Goal: Find specific page/section: Find specific page/section

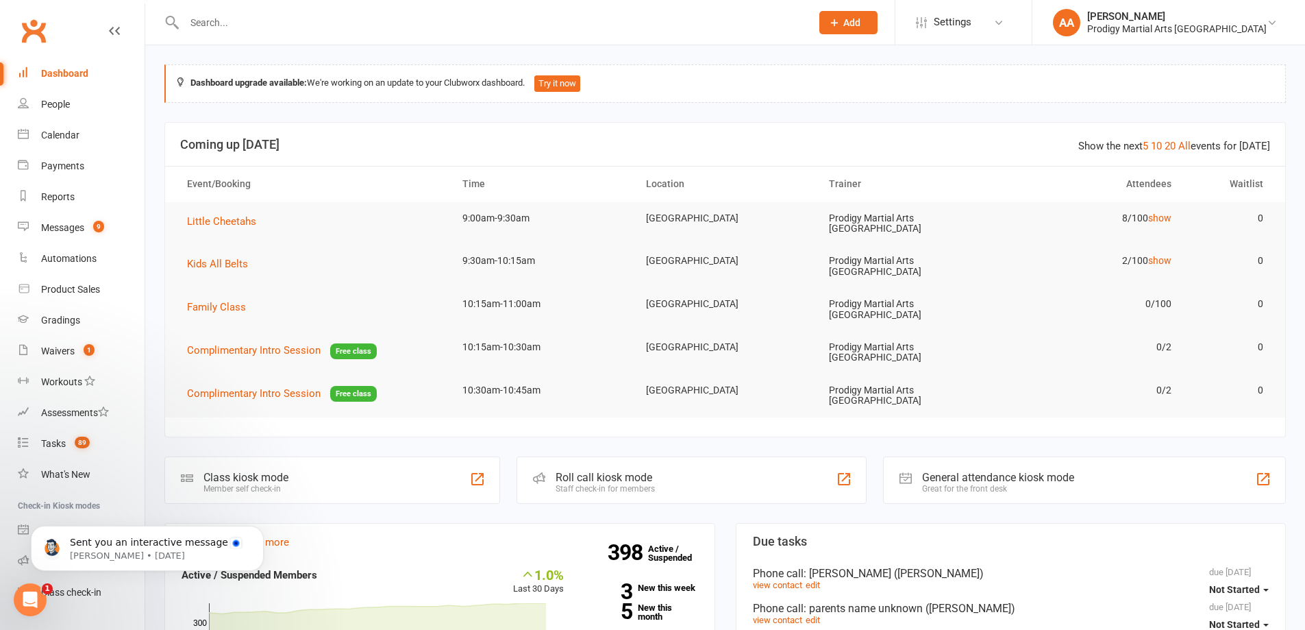
click at [423, 460] on div "Class kiosk mode Member self check-in" at bounding box center [332, 479] width 336 height 47
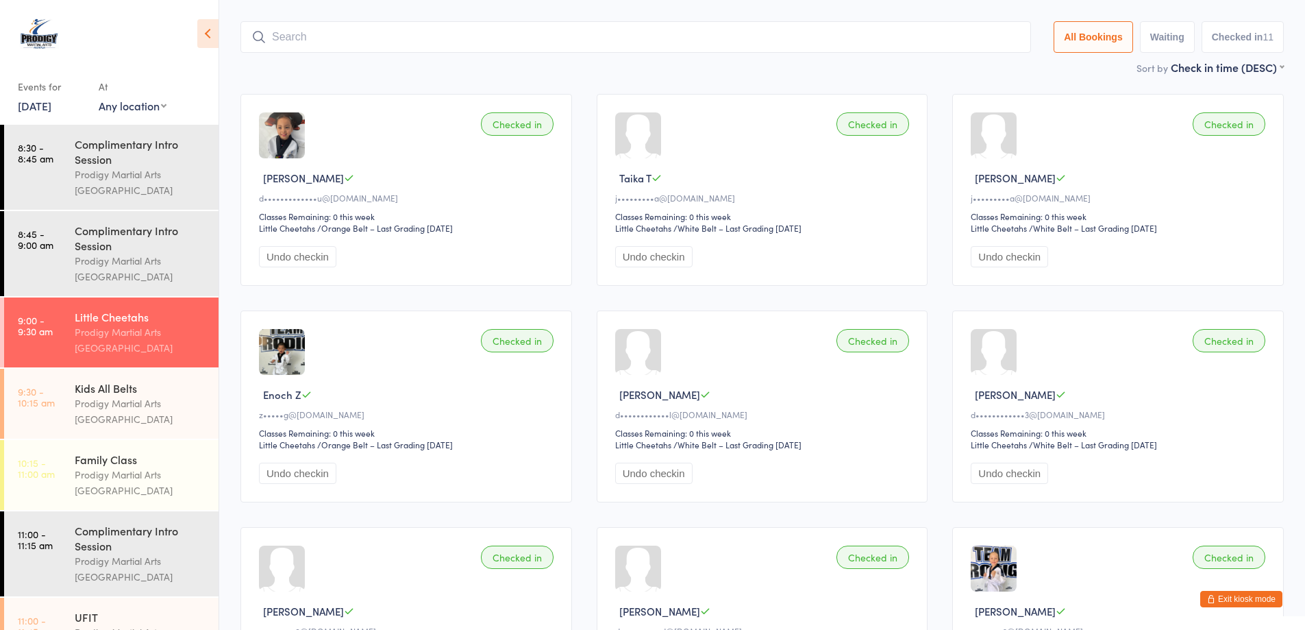
scroll to position [69, 0]
click at [1208, 602] on icon "button" at bounding box center [1211, 599] width 8 height 8
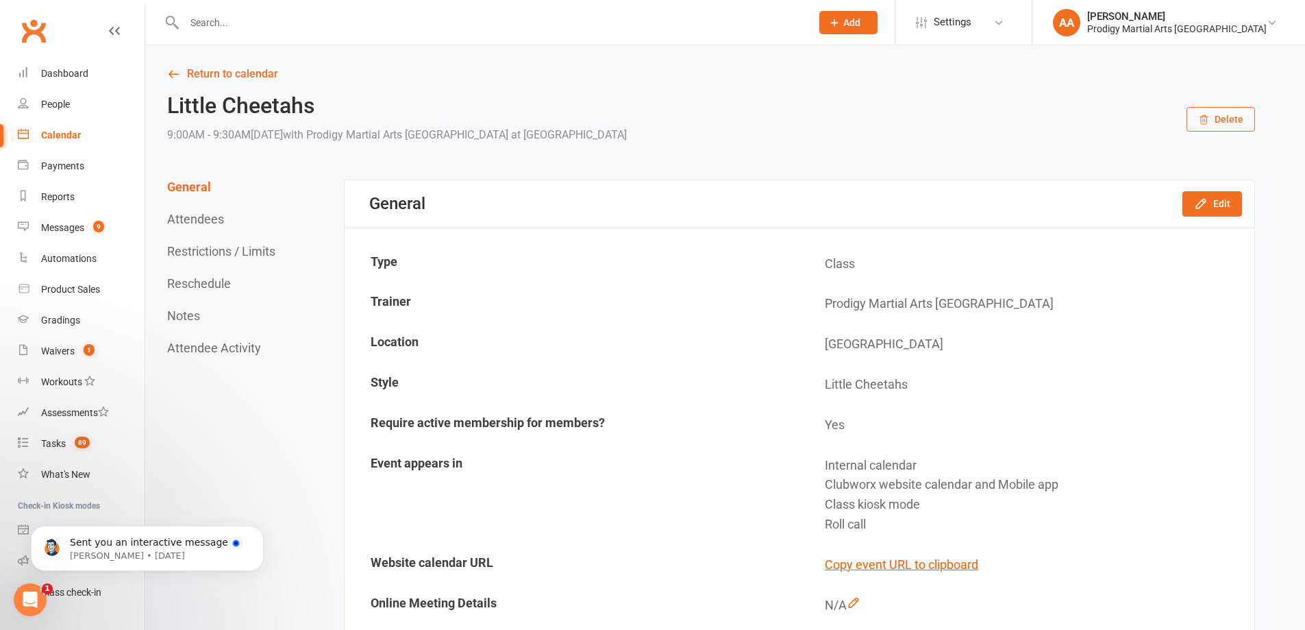
drag, startPoint x: 323, startPoint y: 5, endPoint x: 323, endPoint y: 25, distance: 20.6
click at [323, 16] on div at bounding box center [482, 22] width 637 height 45
click at [321, 30] on input "text" at bounding box center [490, 22] width 621 height 19
click at [297, 20] on input "text" at bounding box center [490, 22] width 621 height 19
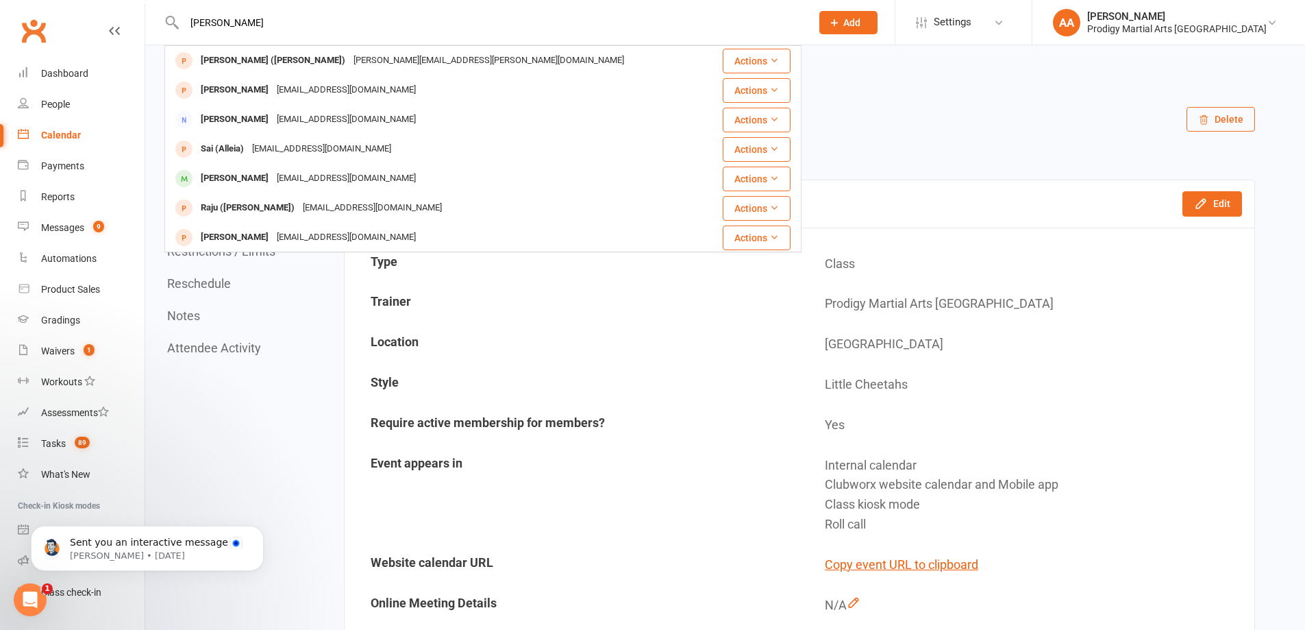
click at [203, 10] on div "saiansh Ayaskant Jena (Saiansh) ayaskant.jena@outlook.com Actions Shriyansh Kar…" at bounding box center [482, 22] width 637 height 45
click at [202, 31] on input "saiansh" at bounding box center [490, 22] width 621 height 19
click at [202, 30] on input "saiansh" at bounding box center [490, 22] width 621 height 19
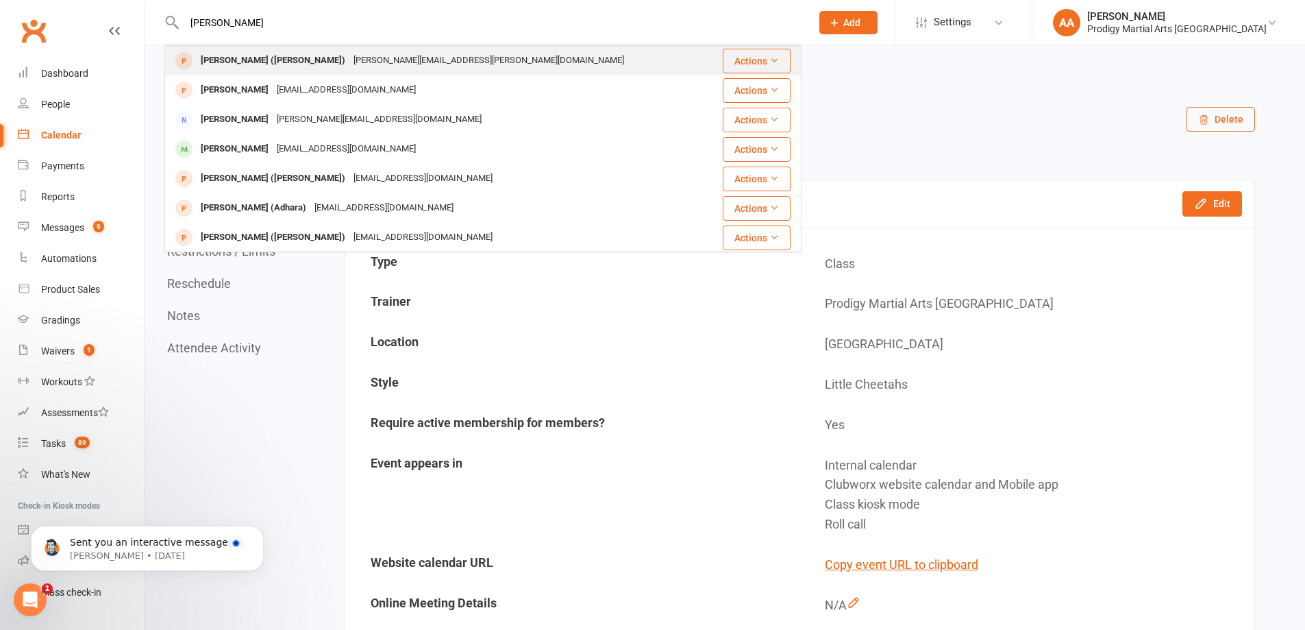
type input "ayaskant"
click at [386, 66] on div "ayaskant.jena@outlook.com" at bounding box center [488, 61] width 279 height 20
